Goal: Use online tool/utility: Utilize a website feature to perform a specific function

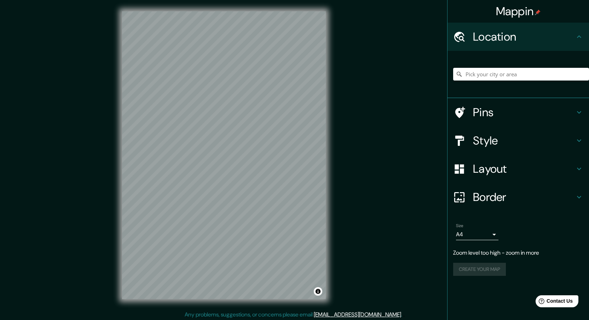
click at [345, 160] on div "Mappin Location Pins Style Layout Border Choose a border. Hint : you can make l…" at bounding box center [294, 161] width 589 height 322
click at [329, 172] on div "© Mapbox © OpenStreetMap Improve this map" at bounding box center [224, 155] width 226 height 311
click at [488, 136] on h4 "Style" at bounding box center [524, 141] width 102 height 14
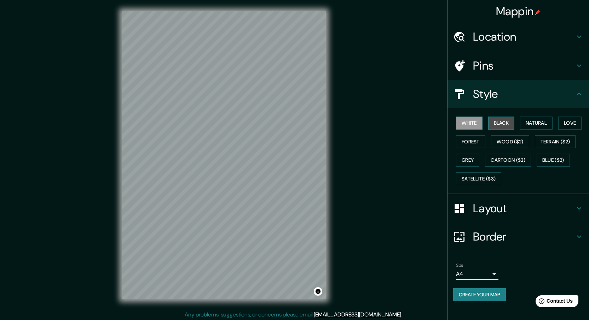
click at [490, 125] on button "Black" at bounding box center [501, 123] width 27 height 13
click at [460, 119] on button "White" at bounding box center [469, 123] width 27 height 13
click at [506, 122] on button "Black" at bounding box center [501, 123] width 27 height 13
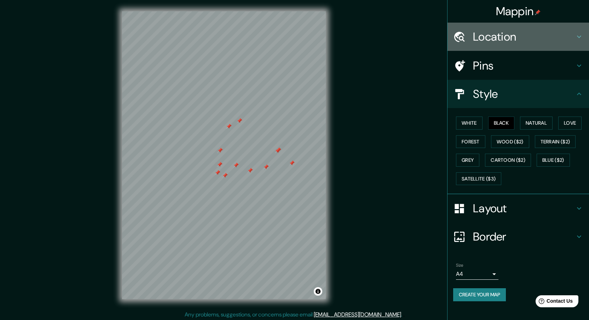
click at [516, 34] on h4 "Location" at bounding box center [524, 37] width 102 height 14
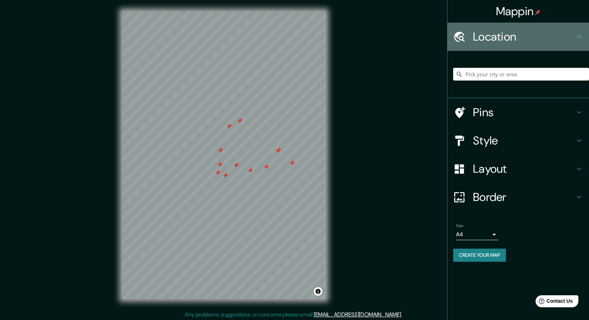
click at [516, 34] on h4 "Location" at bounding box center [524, 37] width 102 height 14
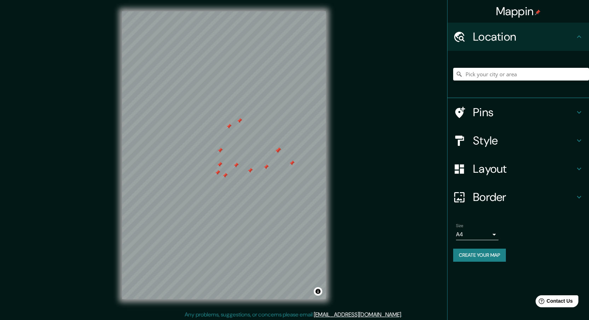
click at [582, 34] on icon at bounding box center [579, 37] width 8 height 8
click at [501, 73] on input "Pick your city or area" at bounding box center [521, 74] width 136 height 13
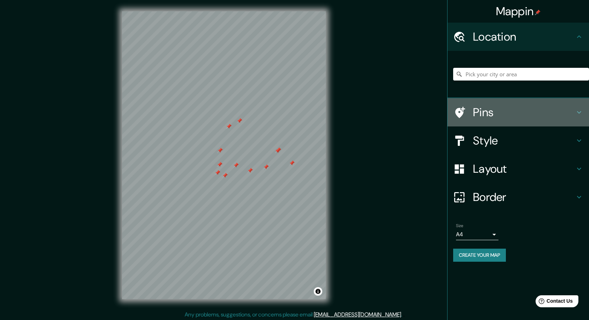
click at [498, 111] on h4 "Pins" at bounding box center [524, 112] width 102 height 14
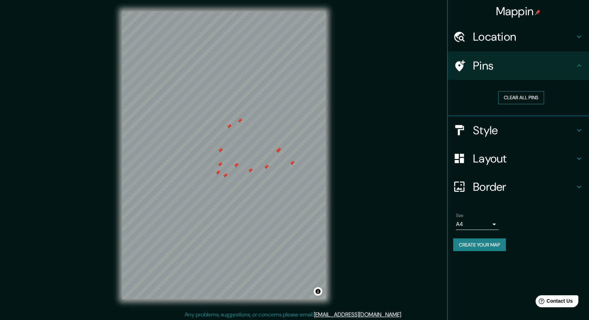
click at [515, 98] on button "Clear all pins" at bounding box center [521, 97] width 46 height 13
click at [516, 130] on h4 "Style" at bounding box center [524, 130] width 102 height 14
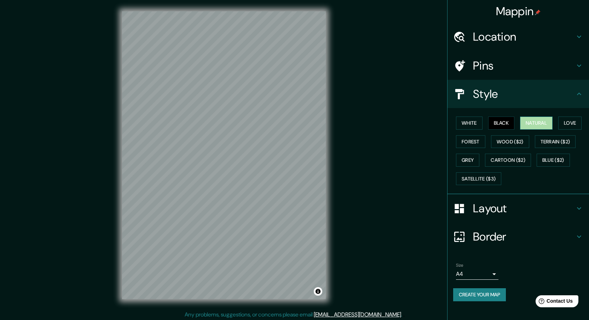
click at [528, 127] on button "Natural" at bounding box center [536, 123] width 33 height 13
click at [575, 120] on button "Love" at bounding box center [569, 123] width 23 height 13
click at [466, 144] on button "Forest" at bounding box center [470, 141] width 29 height 13
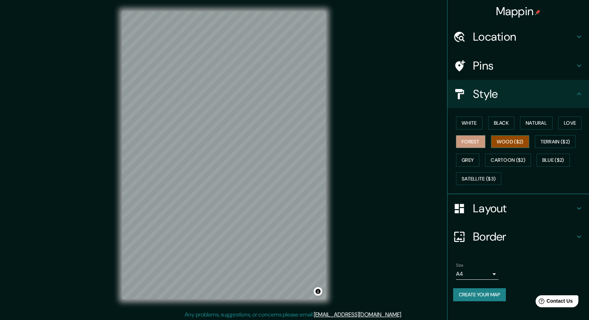
click at [495, 144] on button "Wood ($2)" at bounding box center [510, 141] width 38 height 13
click at [546, 143] on button "Terrain ($2)" at bounding box center [555, 141] width 41 height 13
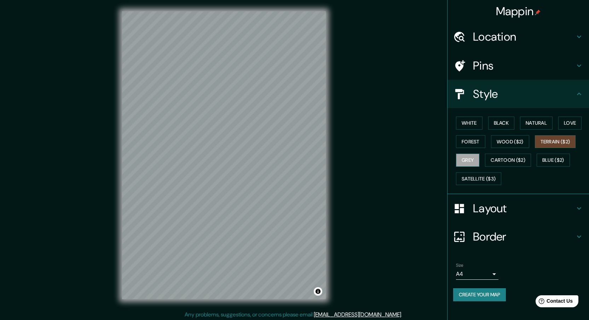
click at [465, 159] on button "Grey" at bounding box center [467, 160] width 23 height 13
click at [500, 158] on button "Cartoon ($2)" at bounding box center [508, 160] width 46 height 13
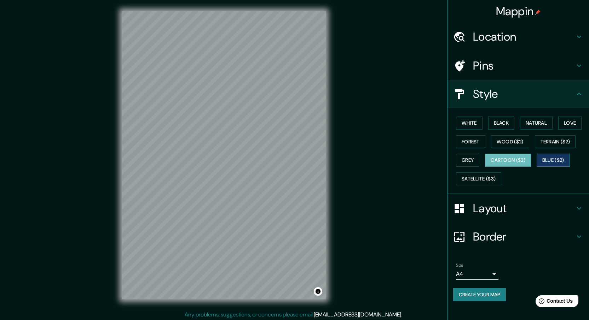
click at [549, 159] on button "Blue ($2)" at bounding box center [552, 160] width 33 height 13
click at [481, 177] on button "Satellite ($3)" at bounding box center [478, 179] width 45 height 13
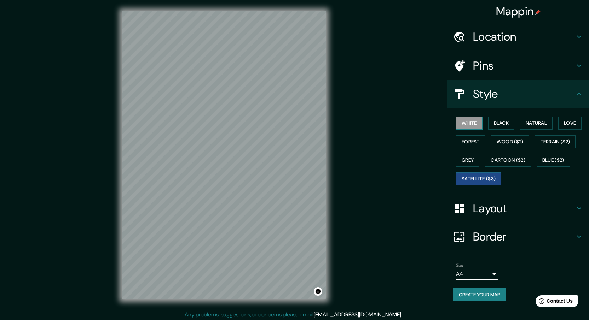
click at [468, 120] on button "White" at bounding box center [469, 123] width 27 height 13
click at [507, 123] on button "Black" at bounding box center [501, 123] width 27 height 13
click at [476, 129] on button "White" at bounding box center [469, 123] width 27 height 13
click at [434, 118] on div "Mappin Location Pins Style White Black Natural Love Forest Wood ($2) Terrain ($…" at bounding box center [294, 161] width 589 height 322
click at [494, 275] on body "Mappin Location Pins Style White Black Natural Love Forest Wood ($2) Terrain ($…" at bounding box center [294, 160] width 589 height 320
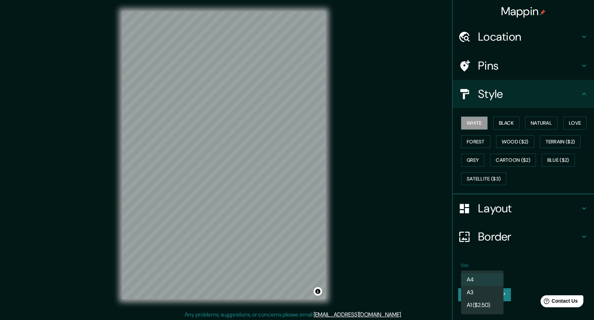
click at [422, 249] on div at bounding box center [297, 160] width 594 height 320
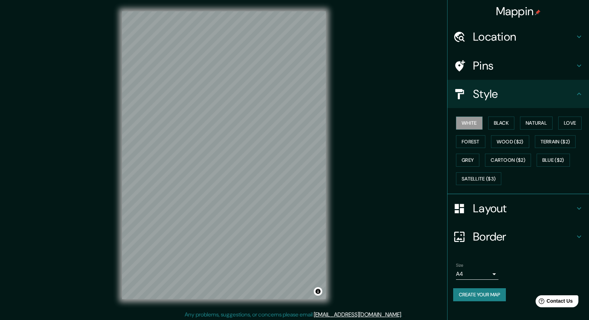
click at [330, 172] on div "© Mapbox © OpenStreetMap Improve this map" at bounding box center [224, 155] width 226 height 311
